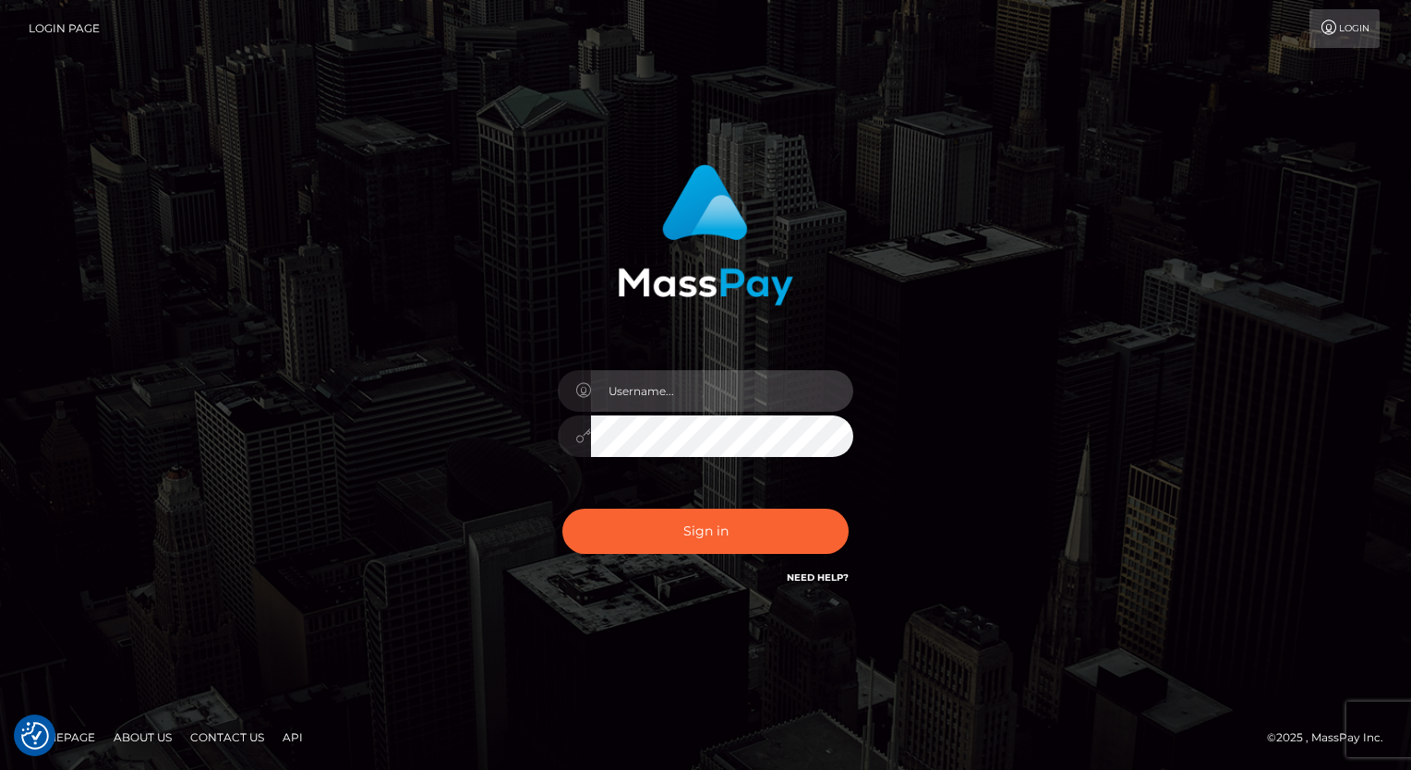
click at [711, 391] on input "text" at bounding box center [722, 391] width 262 height 42
type input "Arlene.luminaryplay"
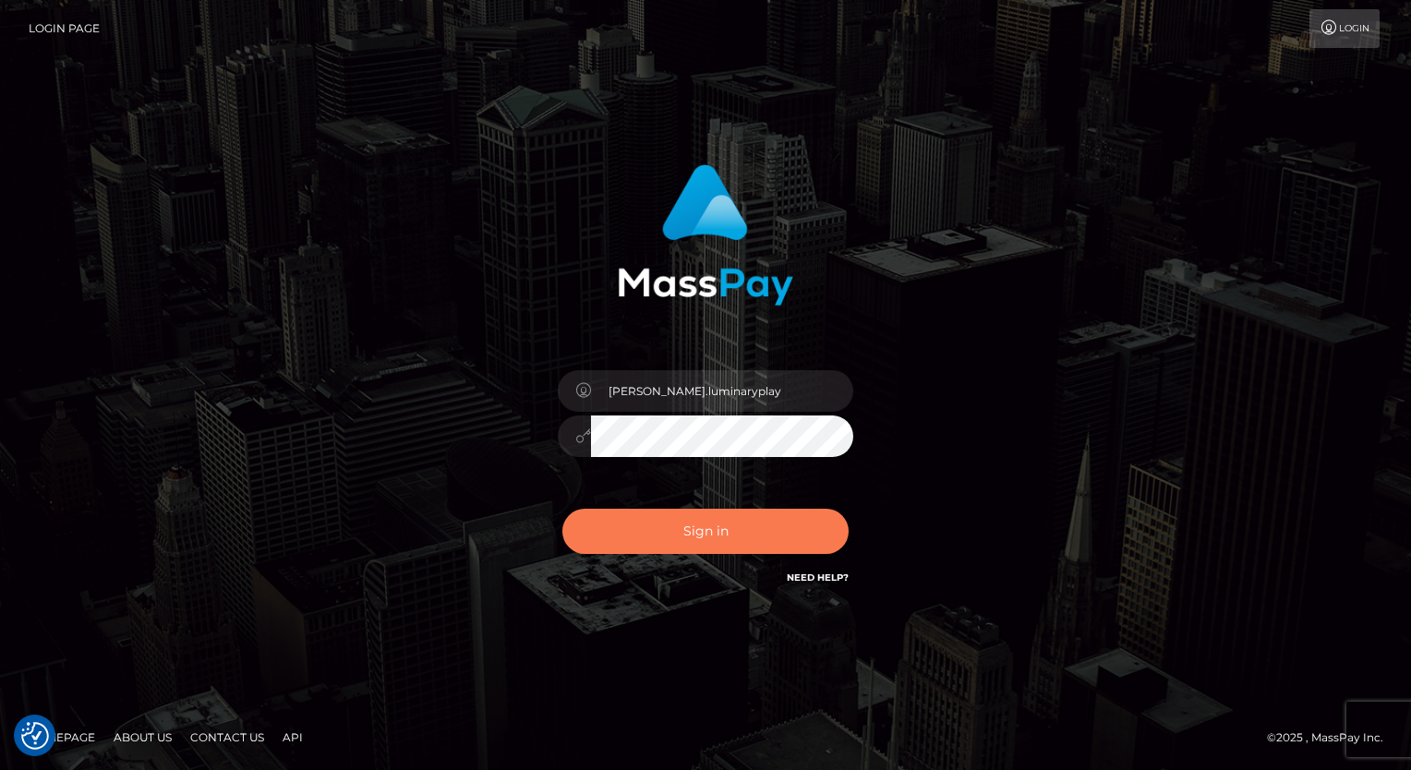
click at [761, 537] on button "Sign in" at bounding box center [705, 531] width 286 height 45
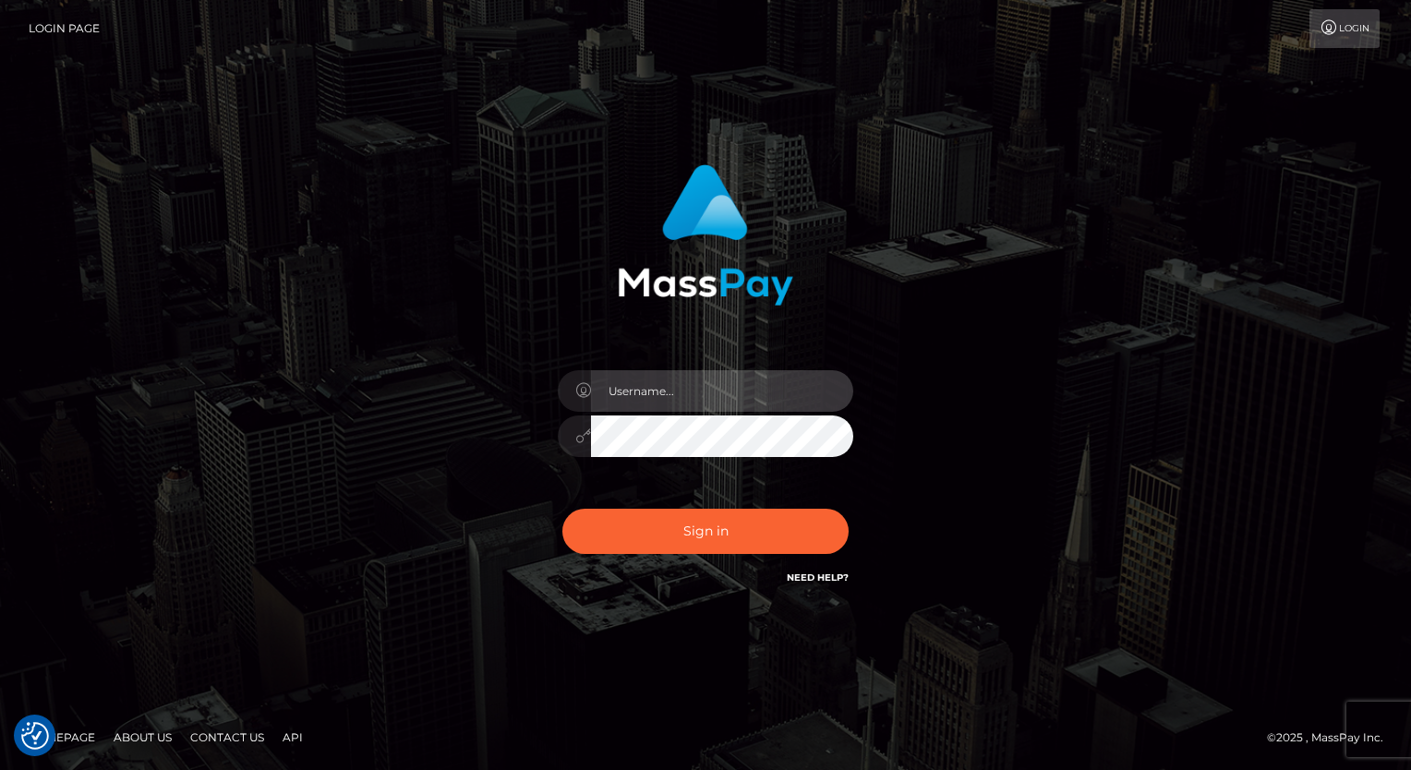
click at [717, 391] on input "text" at bounding box center [722, 391] width 262 height 42
type input "Arlene.luminaryplay"
click at [778, 391] on input "Arlene.luminaryplay" at bounding box center [722, 391] width 262 height 42
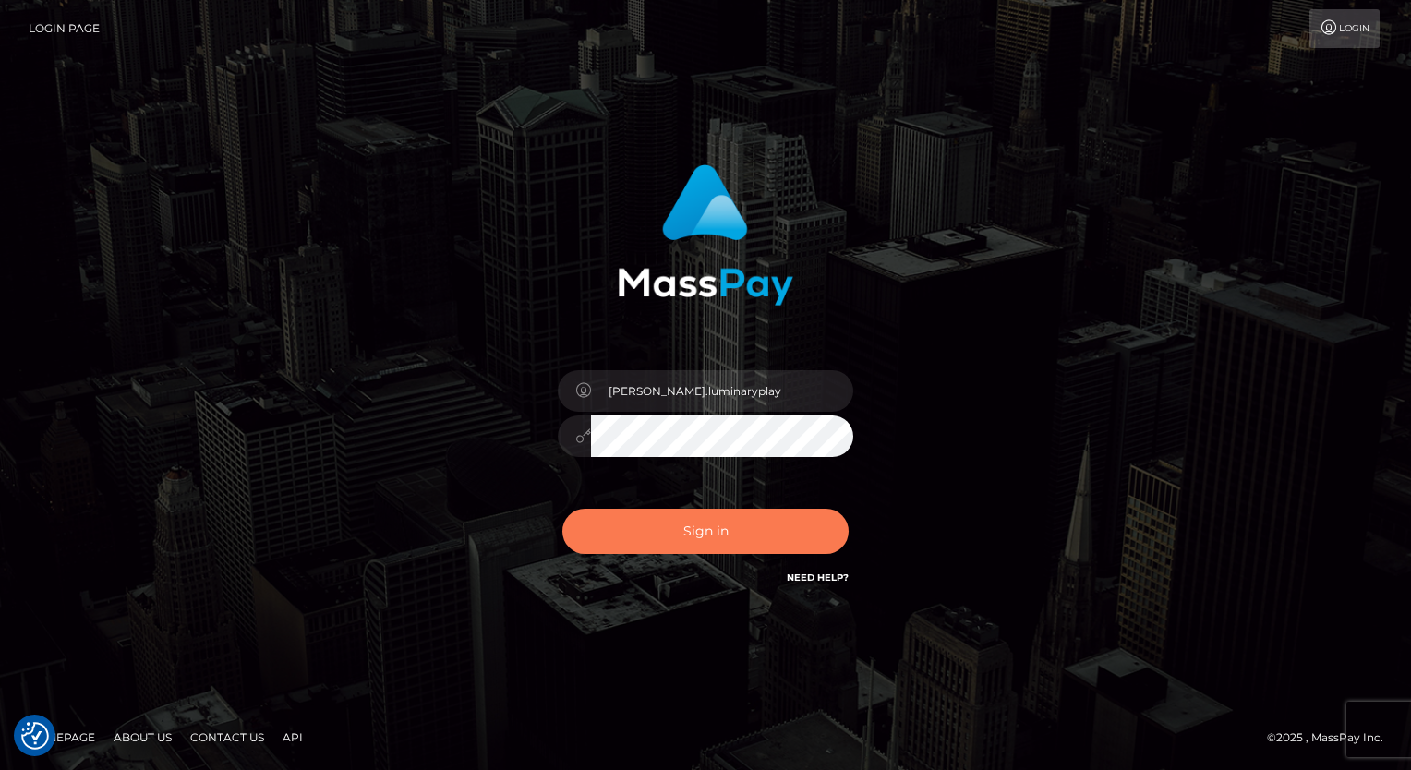
click at [720, 529] on button "Sign in" at bounding box center [705, 531] width 286 height 45
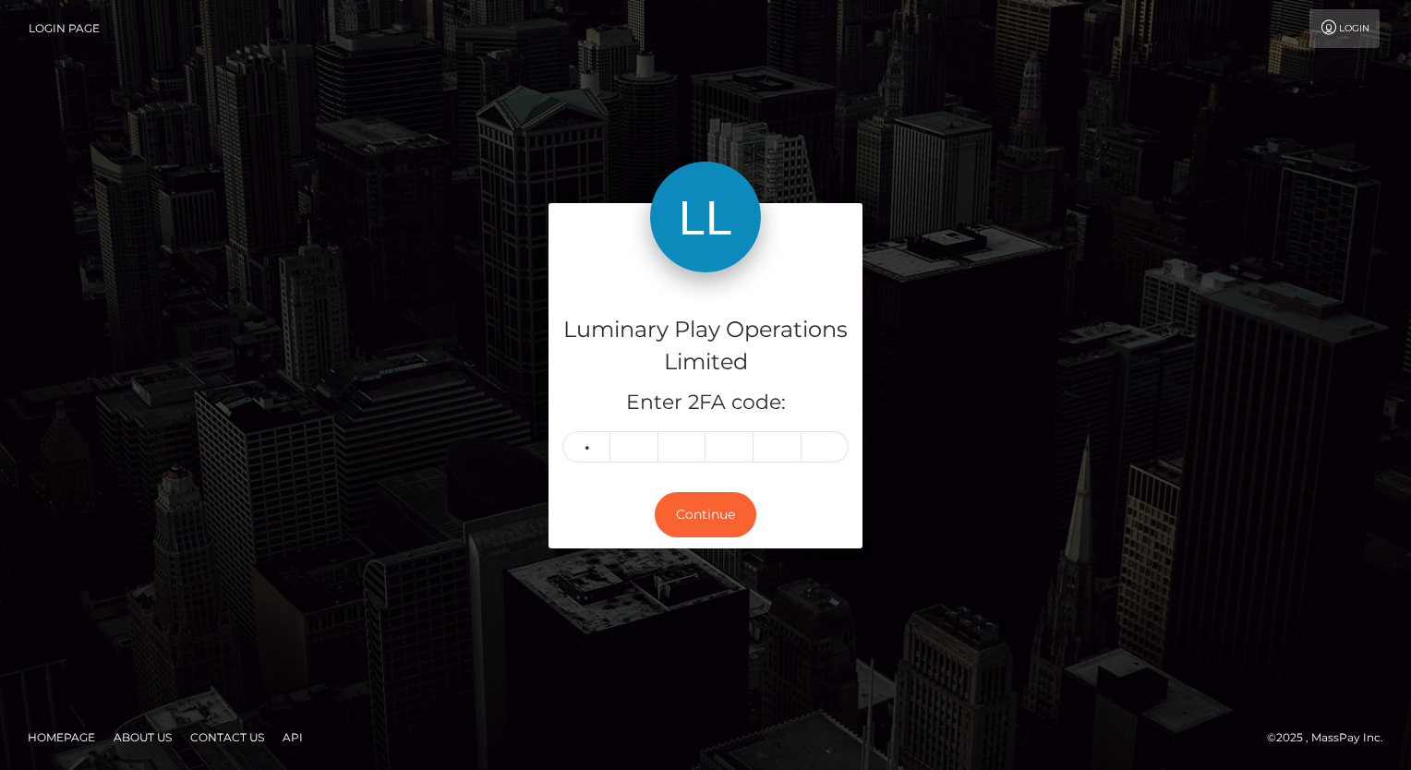
type input "7"
type input "6"
type input "5"
type input "7"
type input "5"
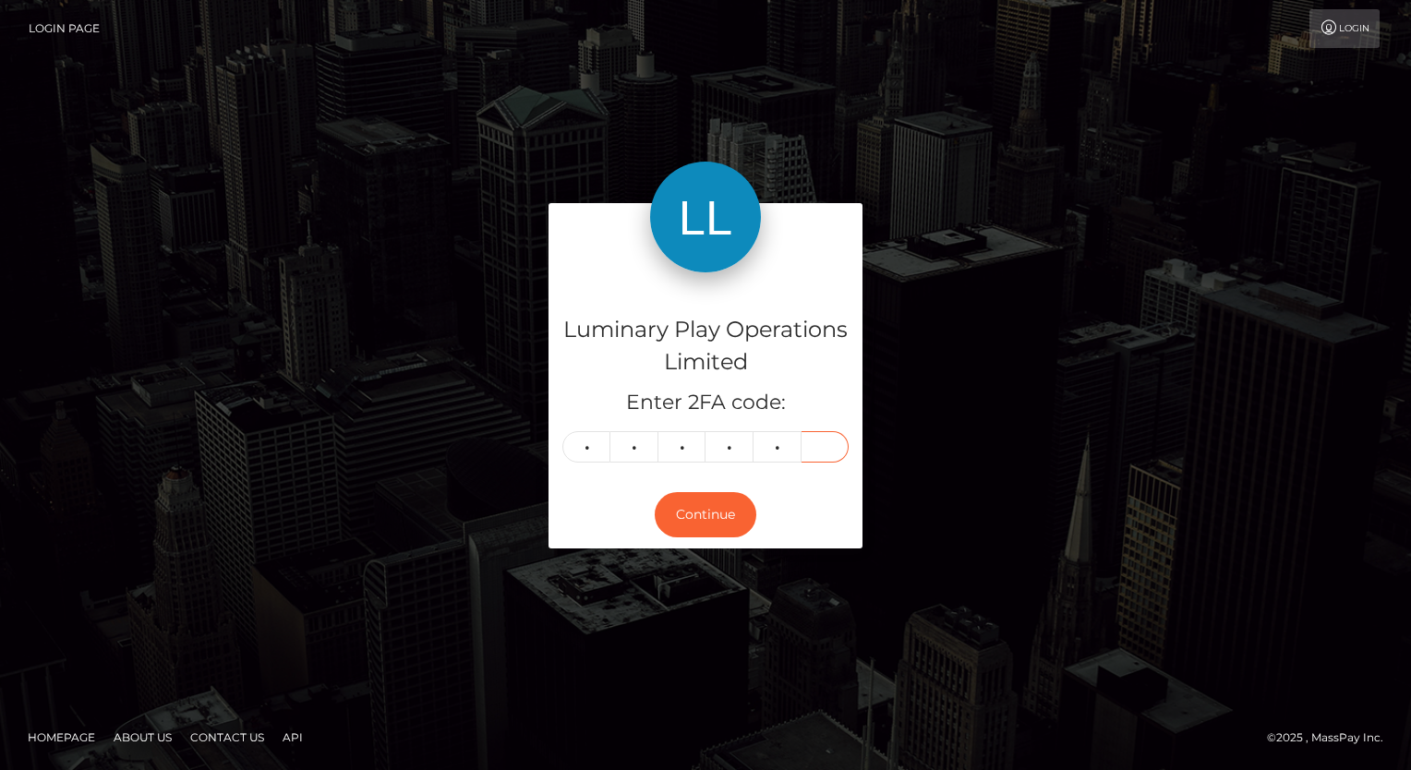
type input "5"
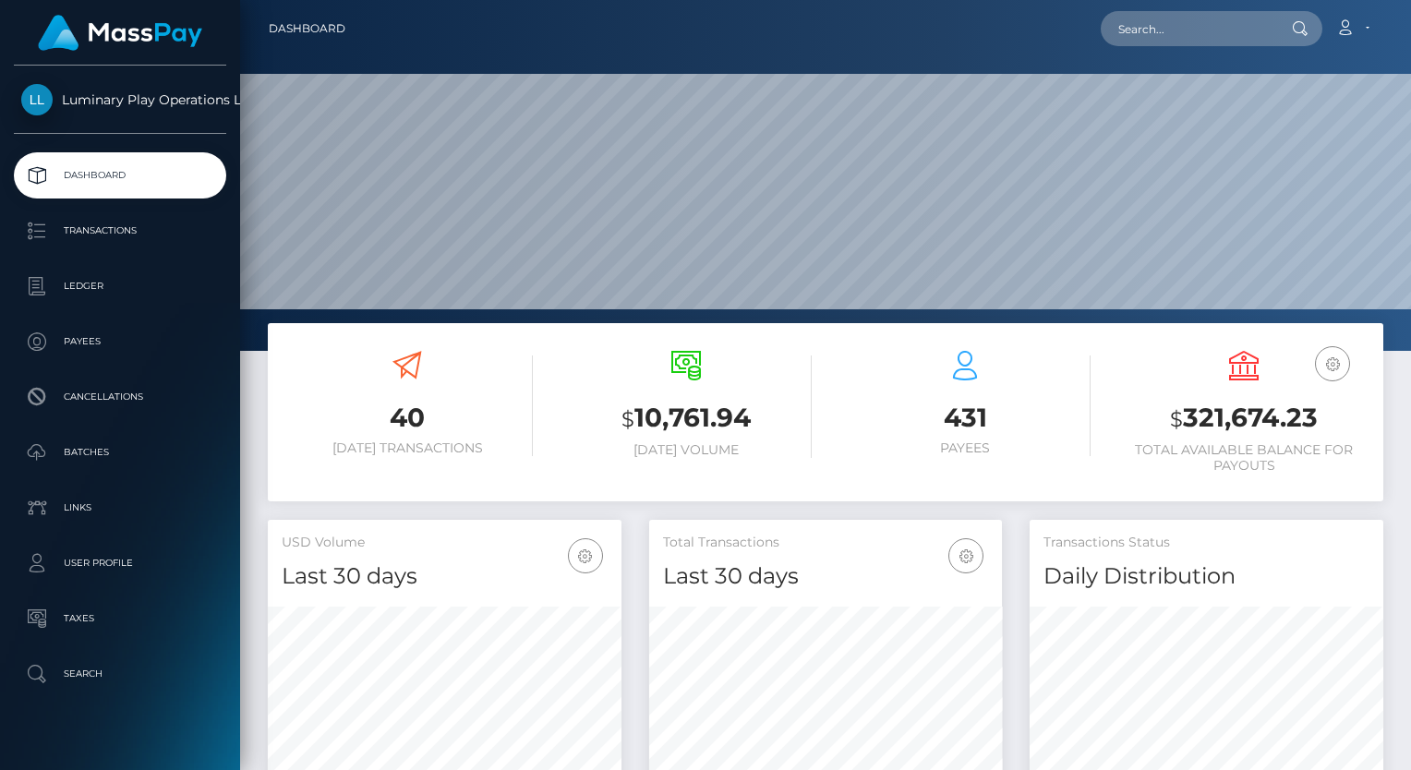
scroll to position [327, 354]
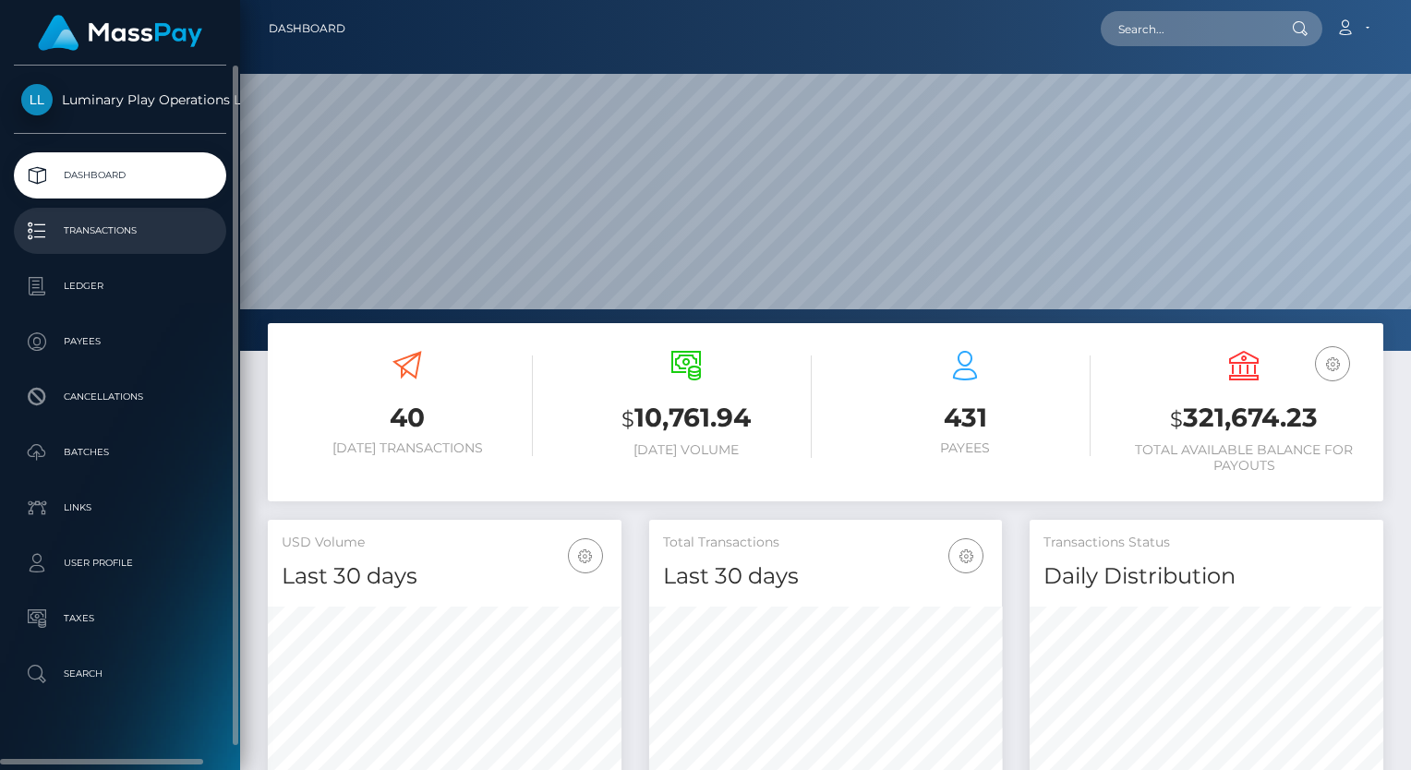
click at [114, 230] on p "Transactions" at bounding box center [120, 231] width 198 height 28
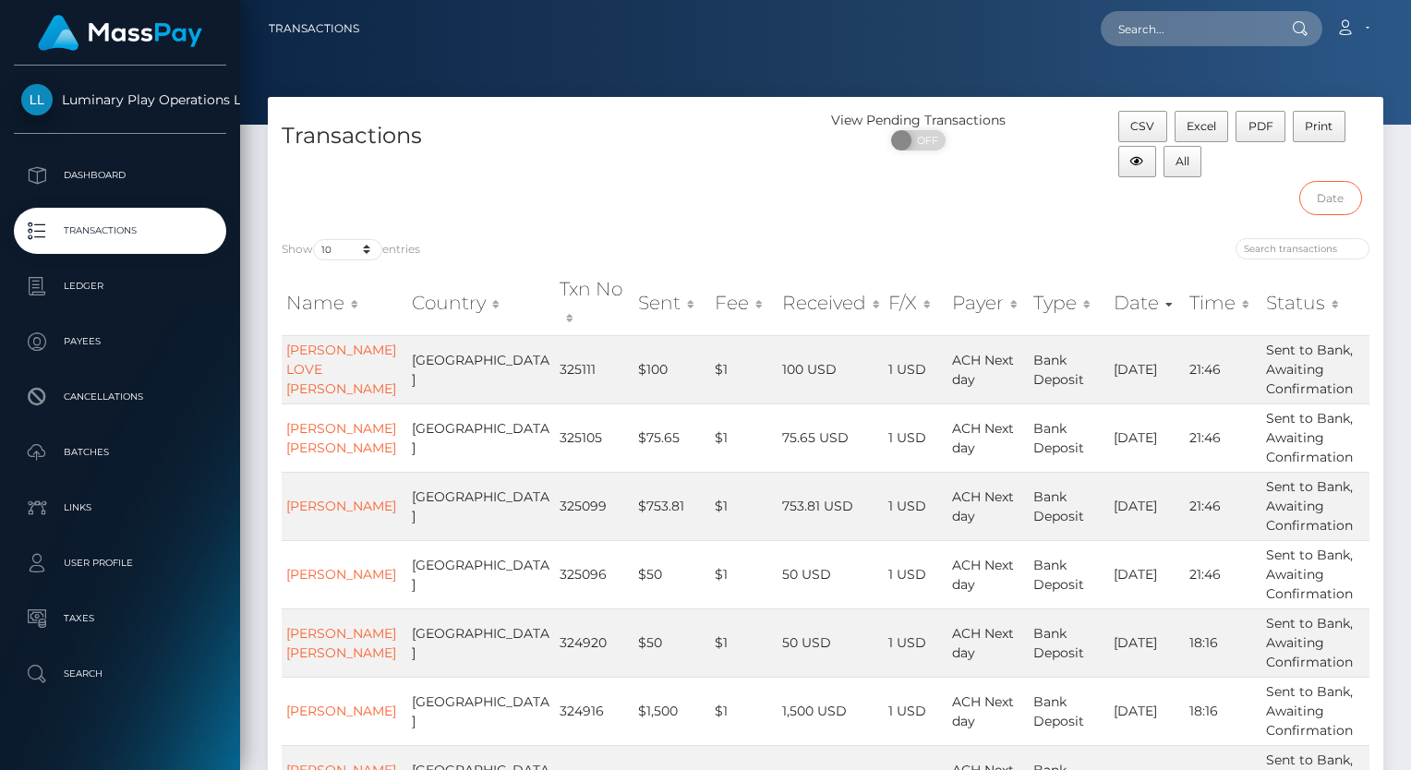
click at [1329, 193] on input "text" at bounding box center [1330, 198] width 63 height 34
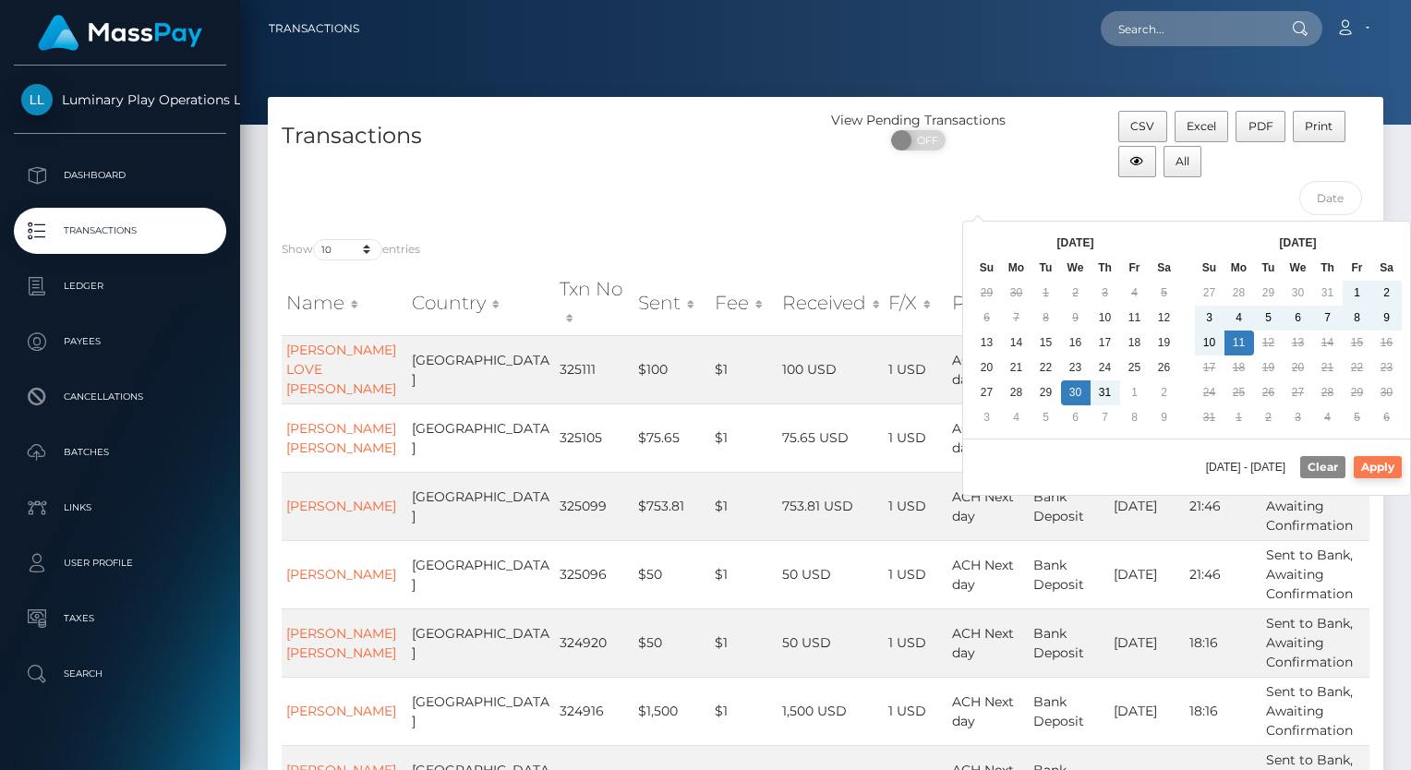
click at [1384, 464] on button "Apply" at bounding box center [1378, 467] width 48 height 22
type input "[DATE] - [DATE]"
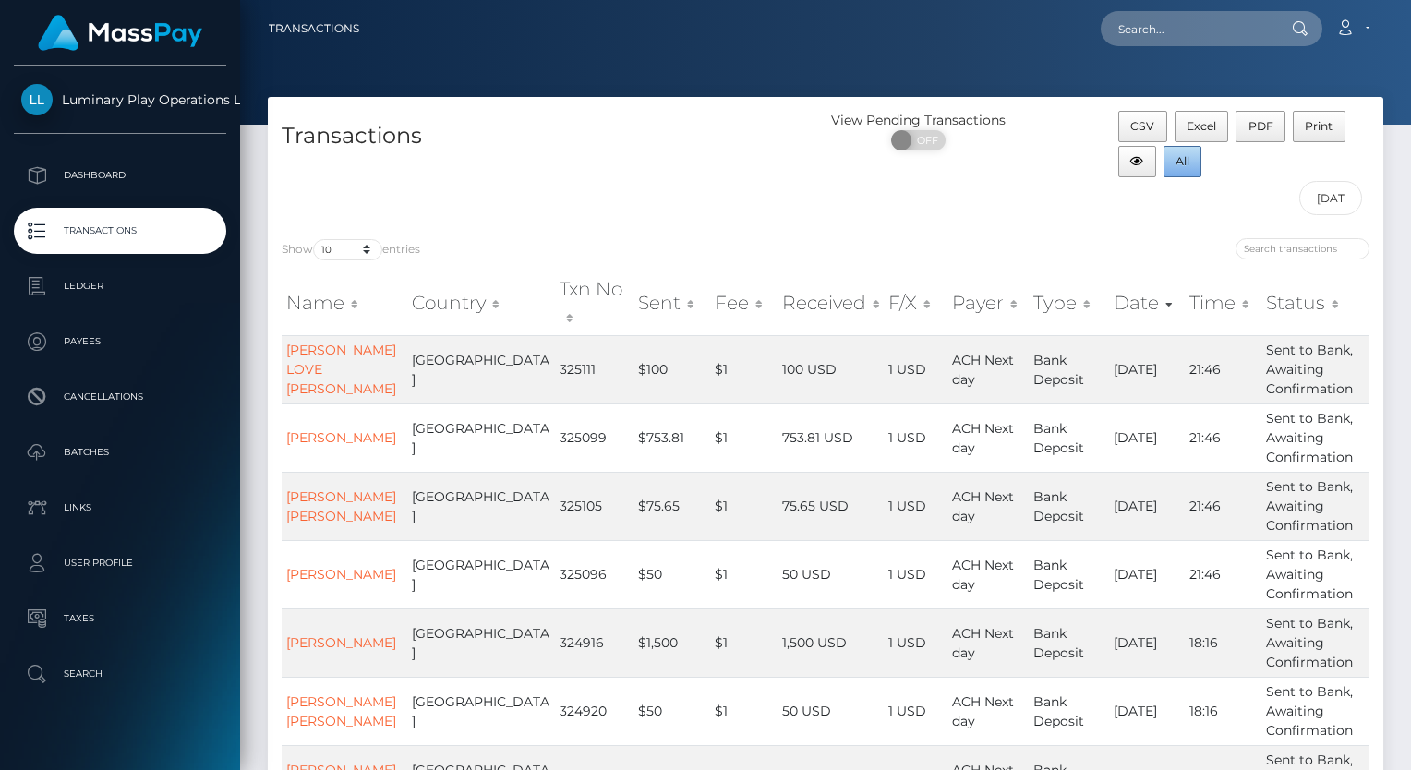
click at [1189, 164] on button "All" at bounding box center [1183, 161] width 39 height 31
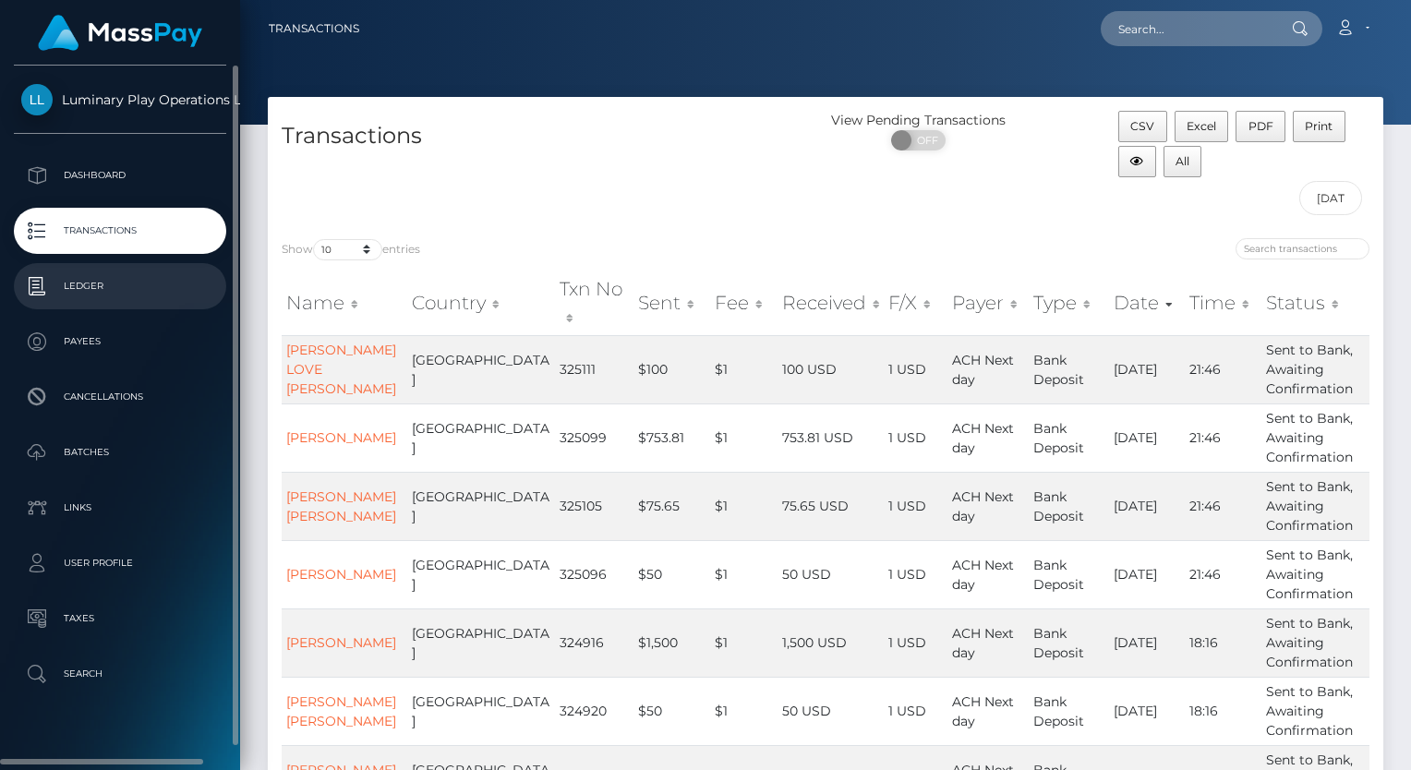
click at [77, 292] on p "Ledger" at bounding box center [120, 286] width 198 height 28
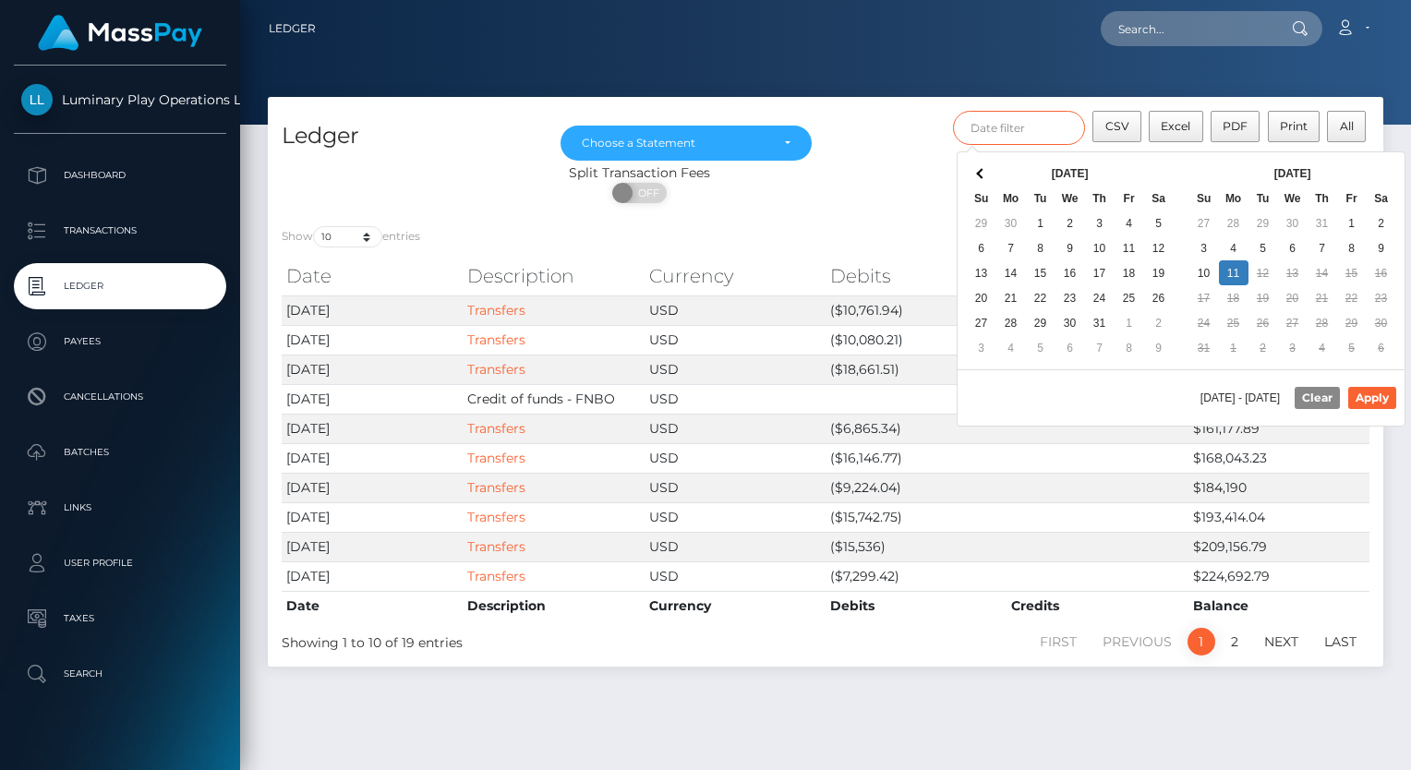
click at [1012, 132] on input "text" at bounding box center [1019, 128] width 133 height 34
click at [1383, 397] on button "Apply" at bounding box center [1372, 398] width 48 height 22
type input "[DATE] - [DATE]"
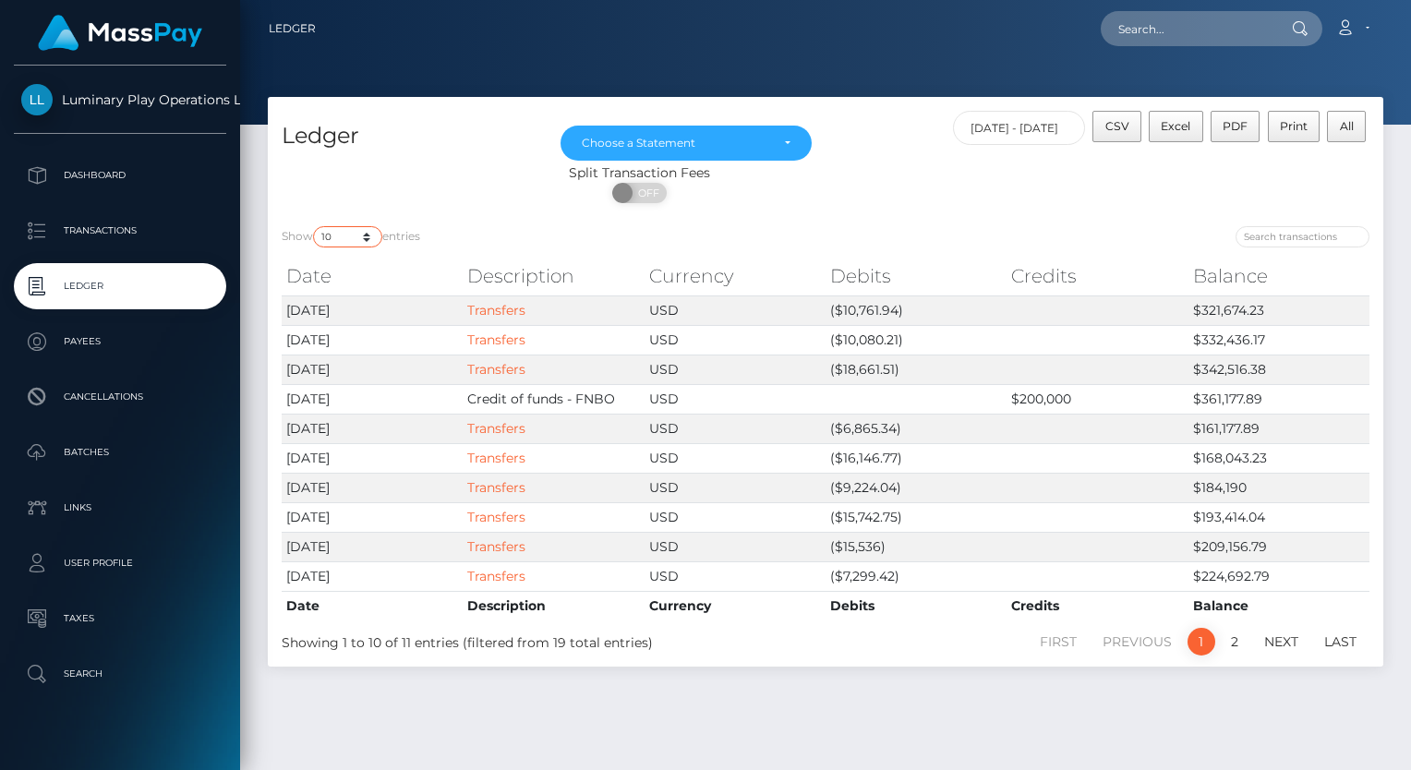
click at [340, 240] on select "10 25 50 100 250" at bounding box center [347, 236] width 69 height 21
select select "50"
click at [315, 227] on select "10 25 50 100 250" at bounding box center [347, 236] width 69 height 21
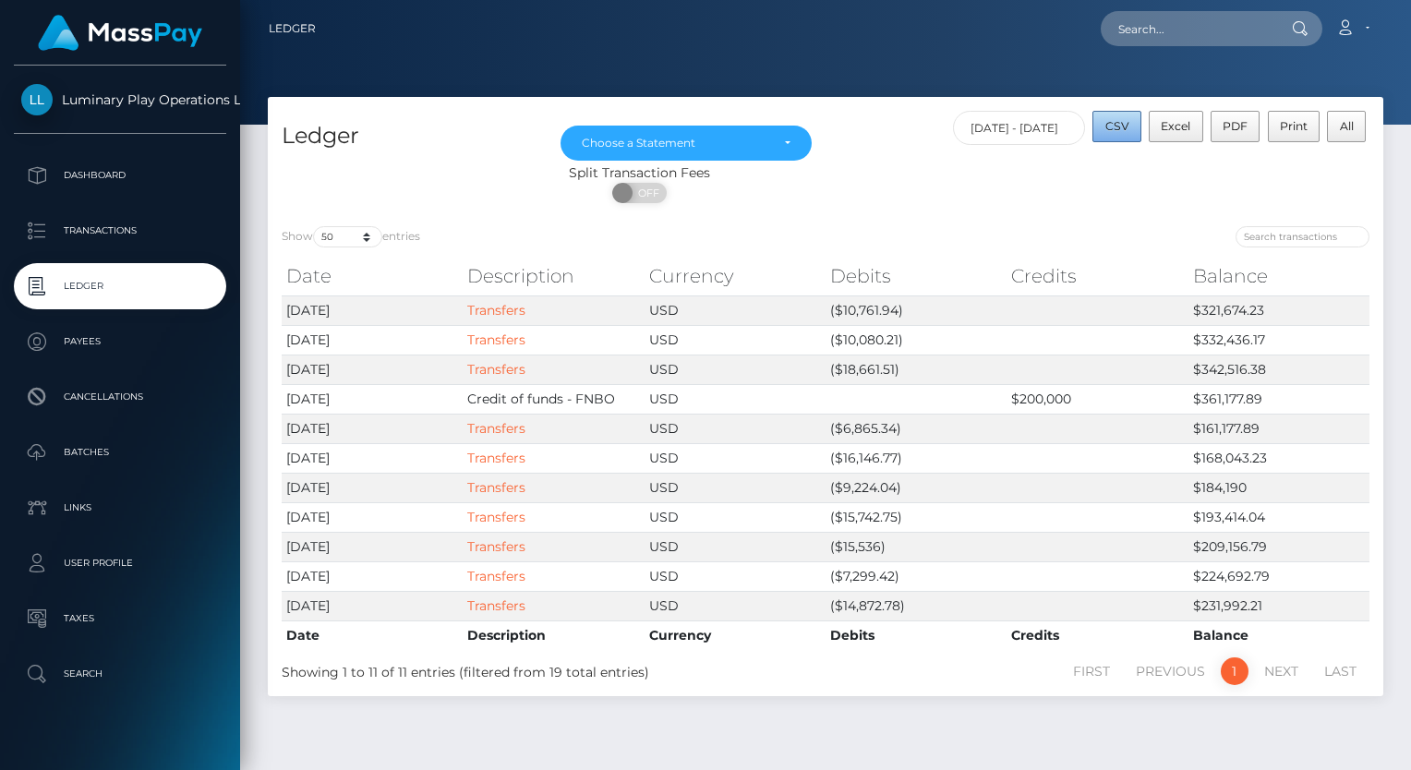
click at [1121, 128] on span "CSV" at bounding box center [1117, 126] width 24 height 14
click at [785, 142] on div "Choose a Statement" at bounding box center [686, 143] width 209 height 15
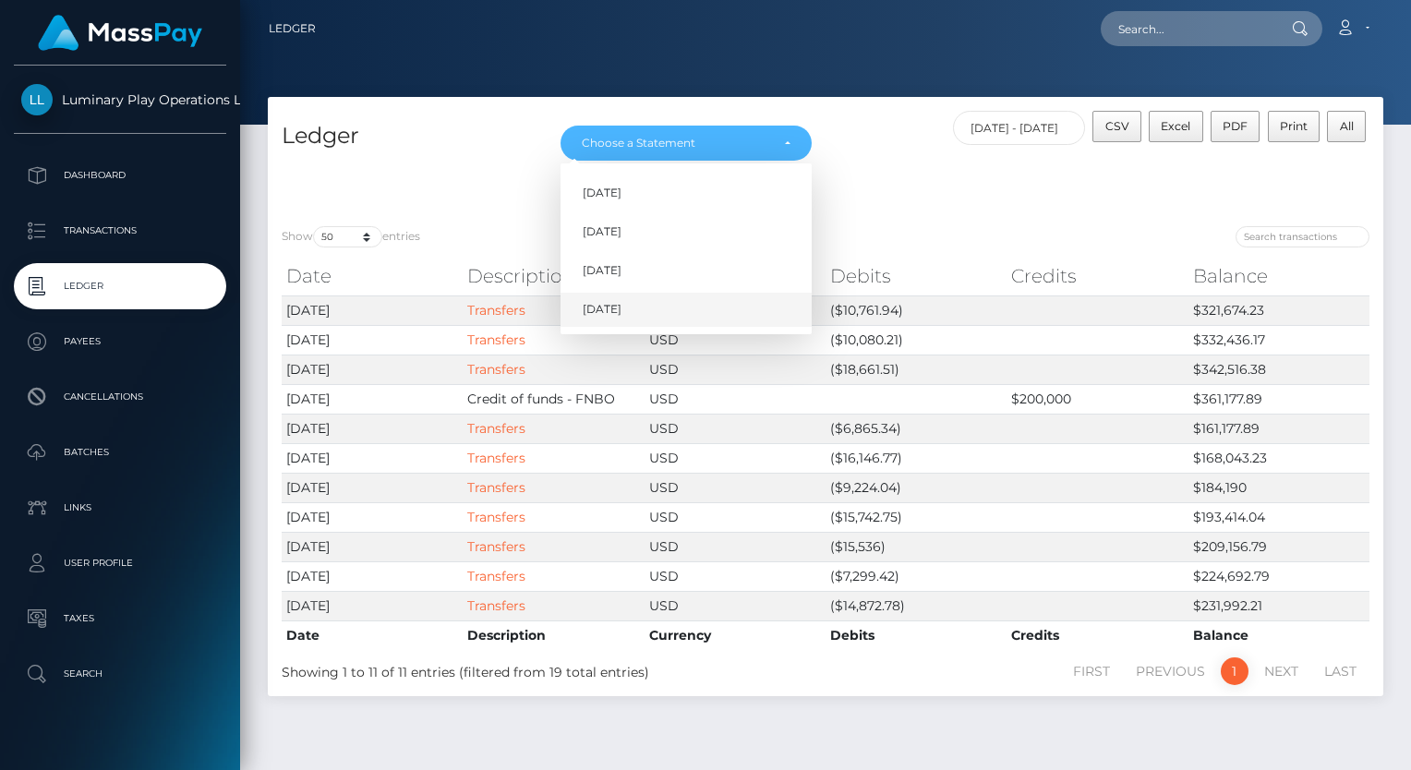
click at [613, 310] on span "[DATE]" at bounding box center [602, 309] width 39 height 17
select select "[DATE]"
